Goal: Find specific page/section: Find specific page/section

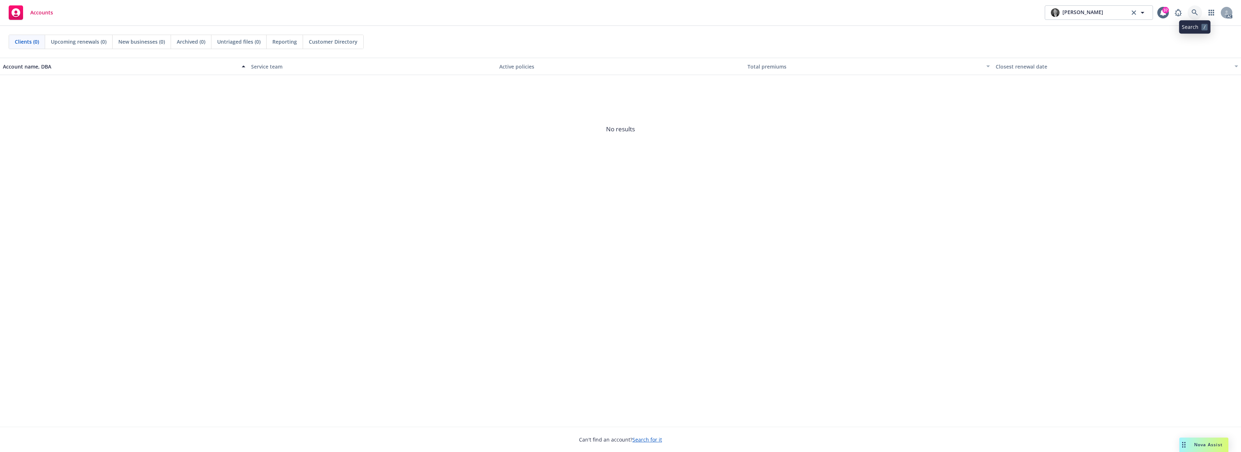
click at [1189, 14] on link at bounding box center [1195, 12] width 14 height 14
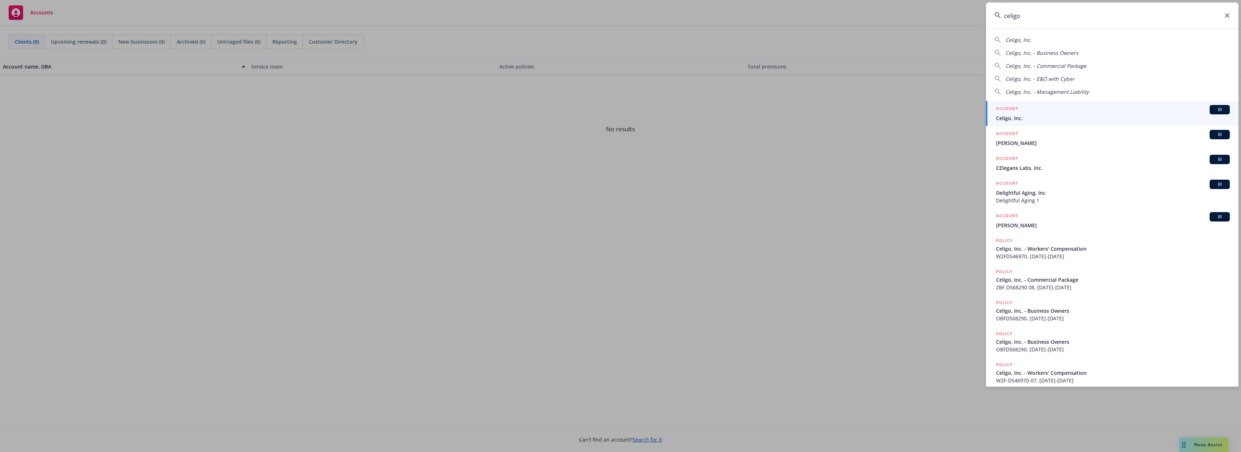
type input "celigo"
click at [1015, 116] on span "Celigo, Inc." at bounding box center [1113, 118] width 234 height 8
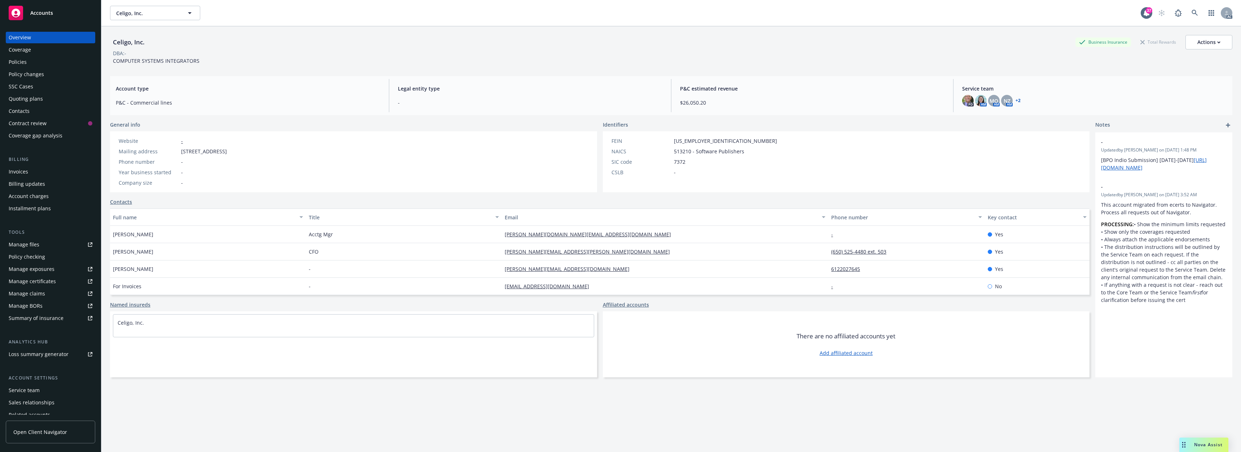
click at [29, 62] on div "Policies" at bounding box center [51, 62] width 84 height 12
